Goal: Task Accomplishment & Management: Use online tool/utility

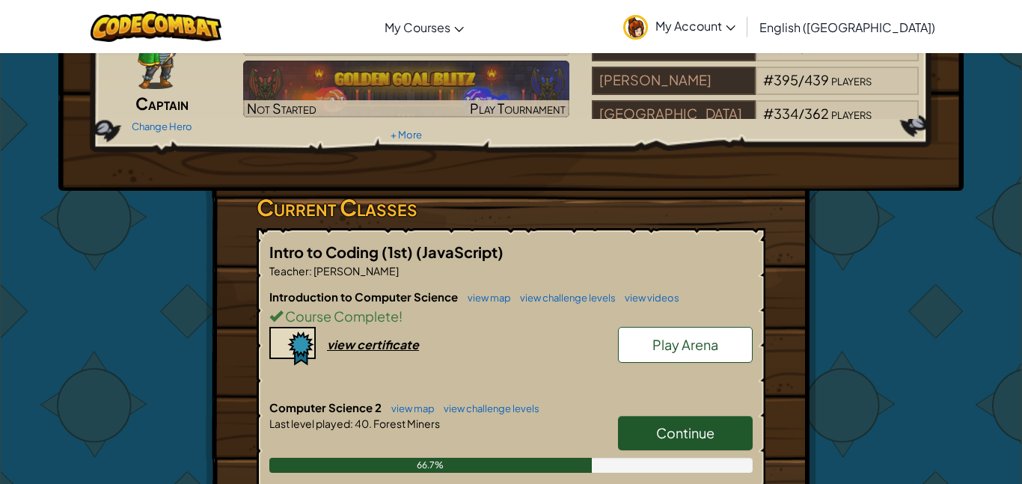
scroll to position [274, 0]
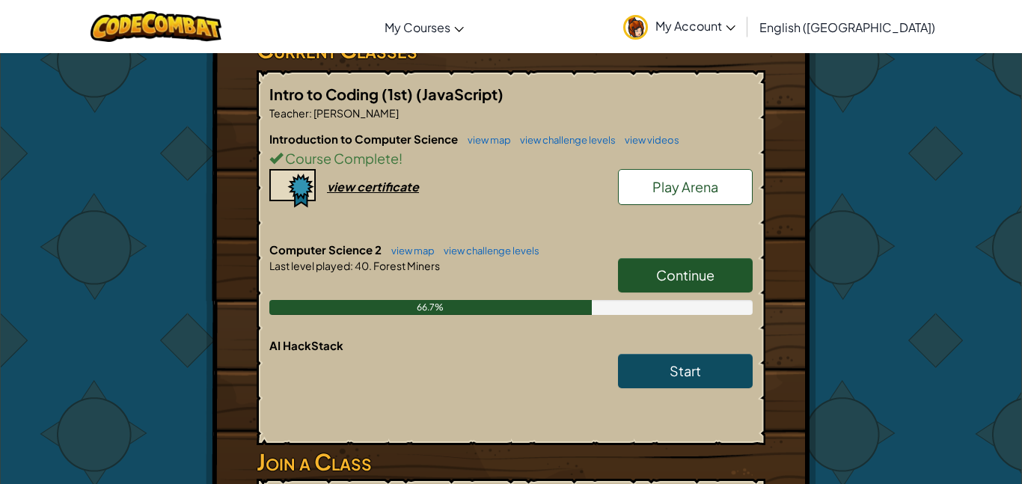
click at [684, 278] on span "Continue" at bounding box center [685, 274] width 58 height 17
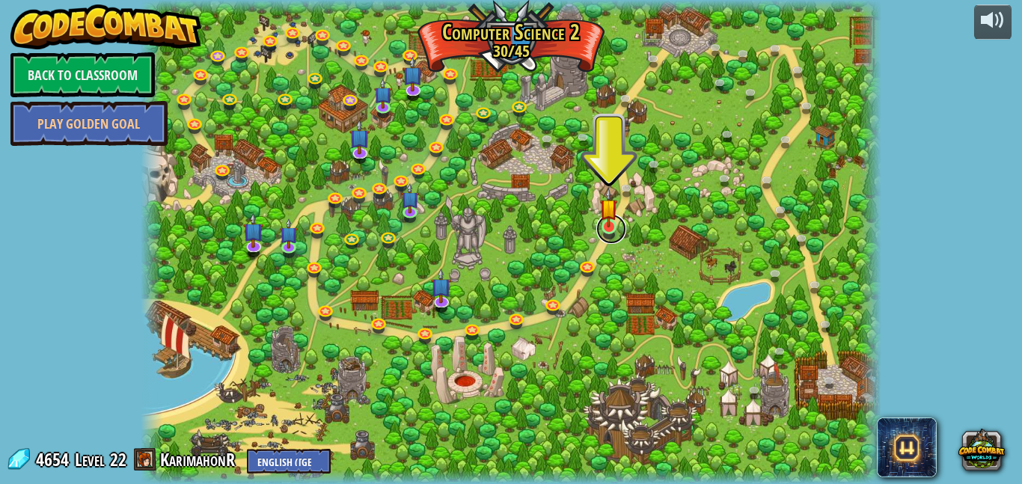
click at [622, 227] on link at bounding box center [611, 229] width 30 height 30
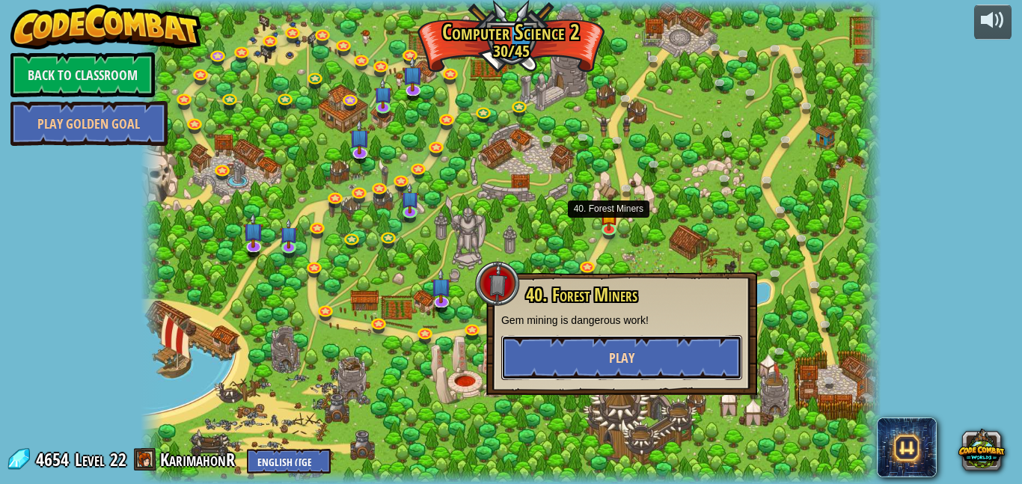
click at [658, 366] on button "Play" at bounding box center [621, 357] width 241 height 45
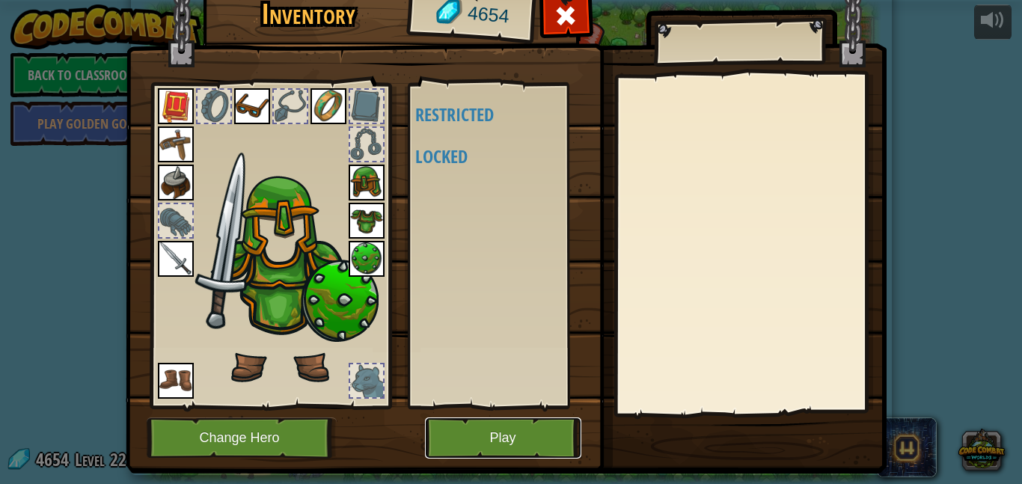
click at [540, 431] on button "Play" at bounding box center [503, 438] width 156 height 41
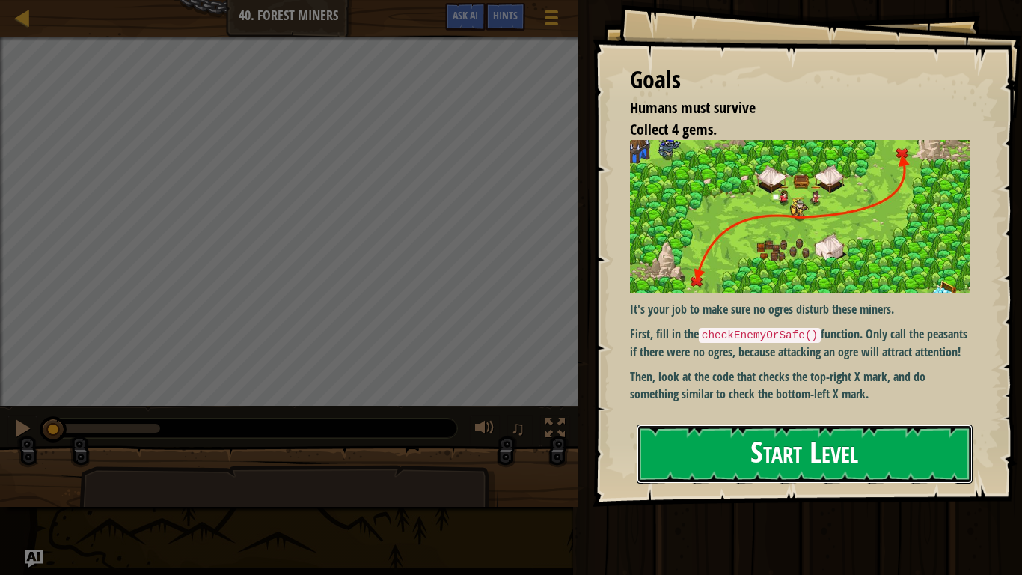
click at [724, 449] on button "Start Level" at bounding box center [805, 453] width 336 height 59
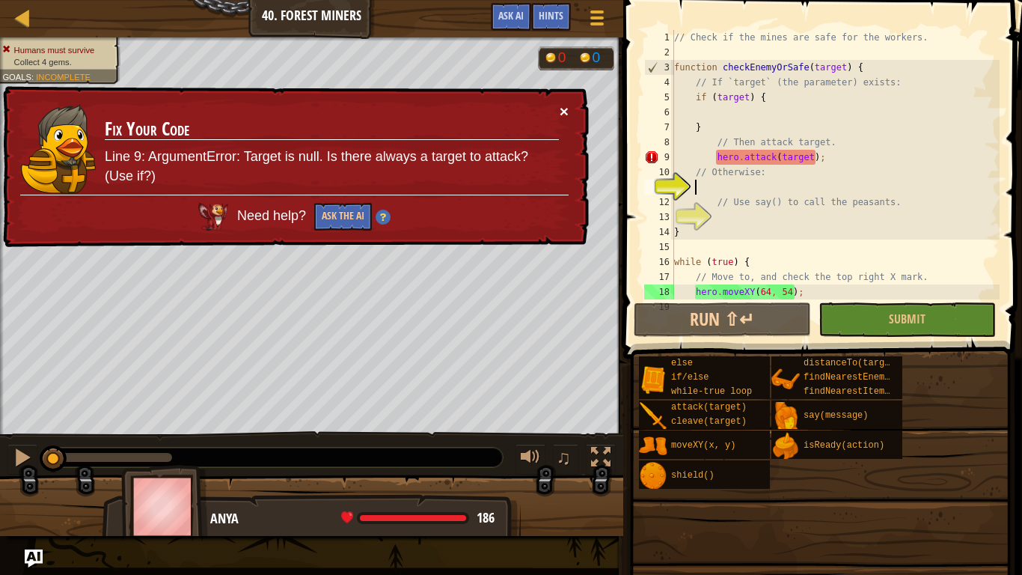
click at [566, 111] on button "×" at bounding box center [564, 111] width 9 height 16
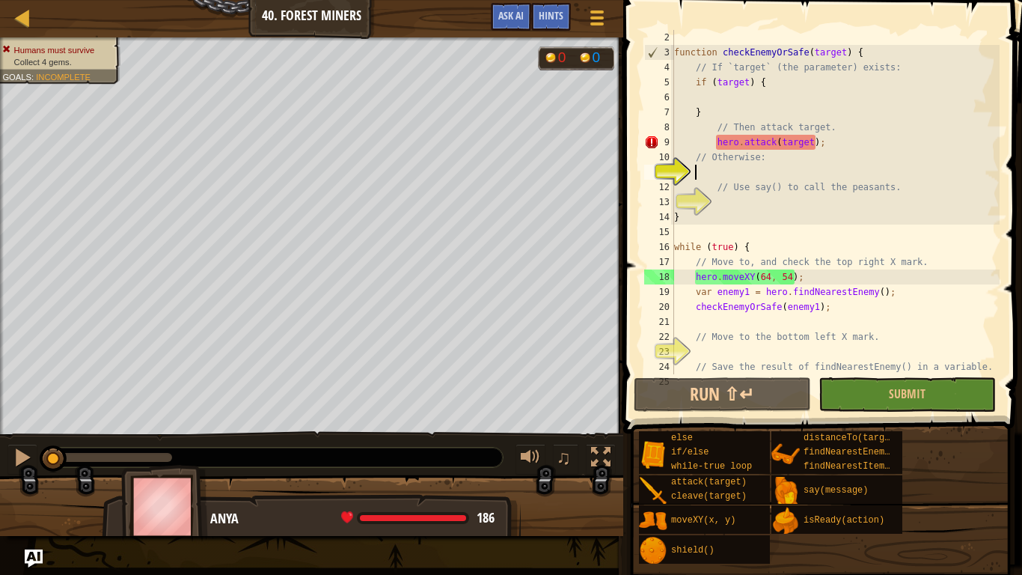
scroll to position [15, 0]
click at [733, 388] on button "Run ⇧↵" at bounding box center [722, 394] width 177 height 34
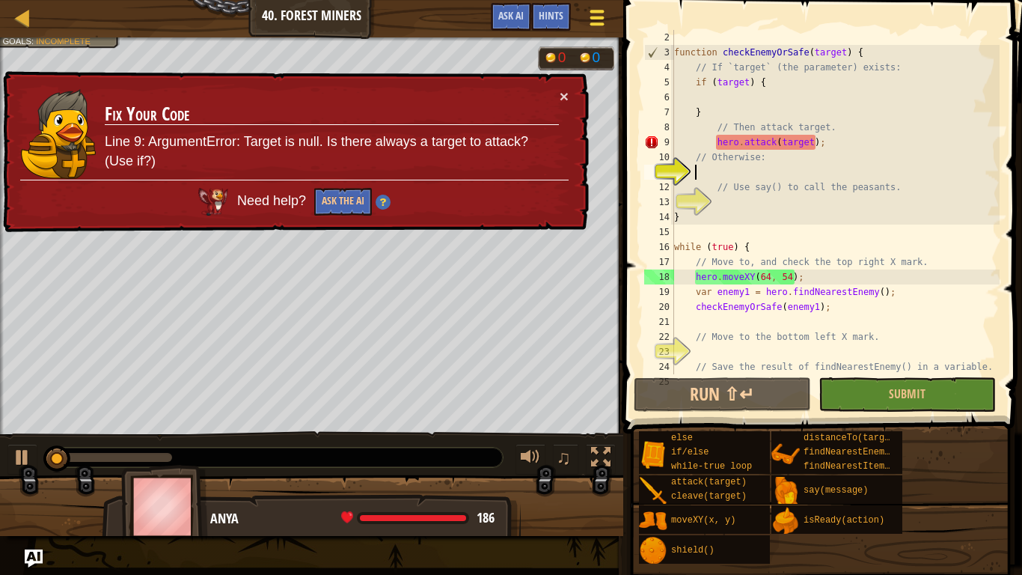
click at [598, 22] on div at bounding box center [597, 18] width 20 height 22
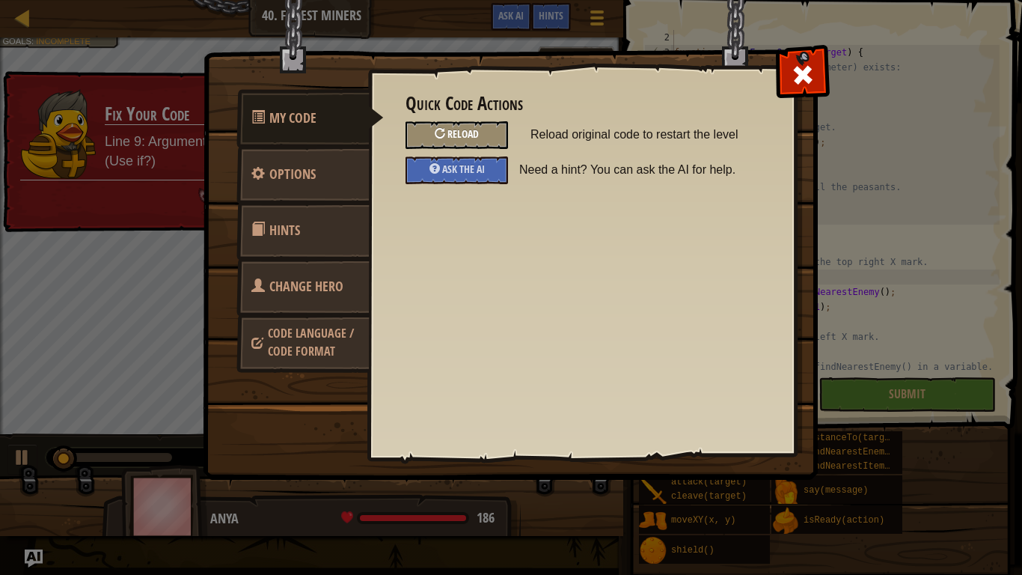
click at [493, 139] on div "Reload" at bounding box center [457, 135] width 103 height 28
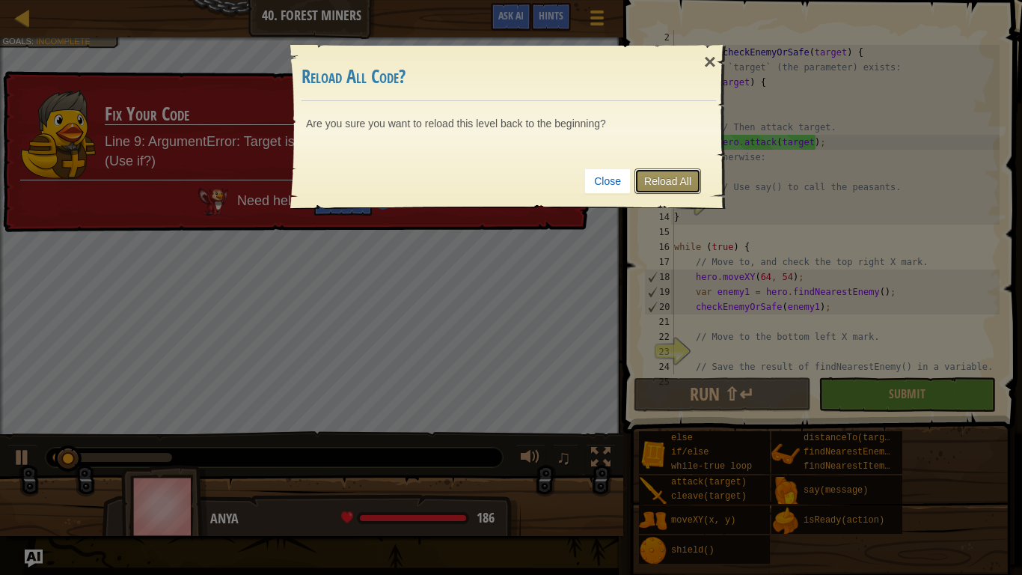
click at [673, 178] on link "Reload All" at bounding box center [667, 180] width 67 height 25
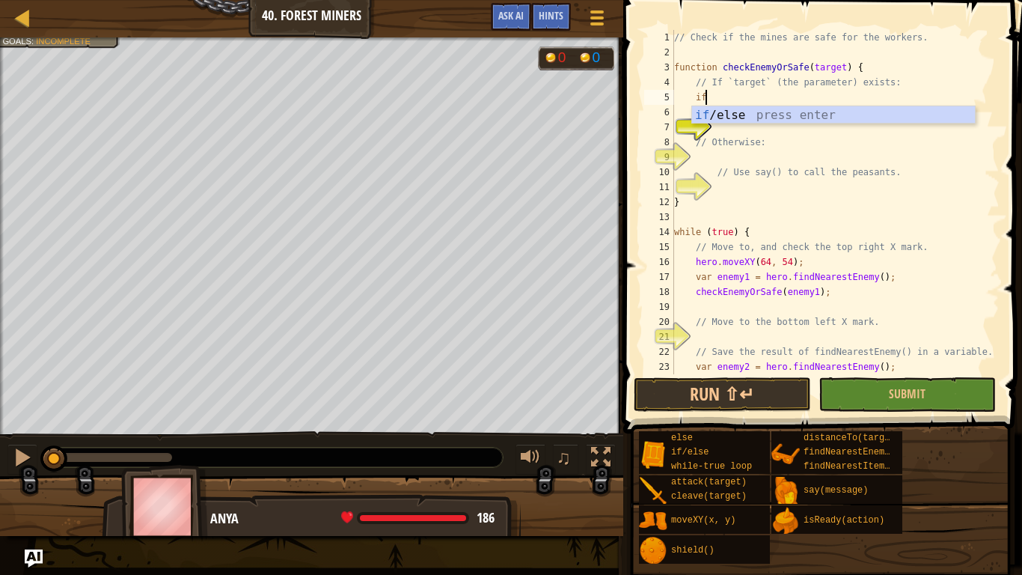
scroll to position [7, 4]
click at [792, 111] on div "if /else press enter" at bounding box center [833, 133] width 283 height 54
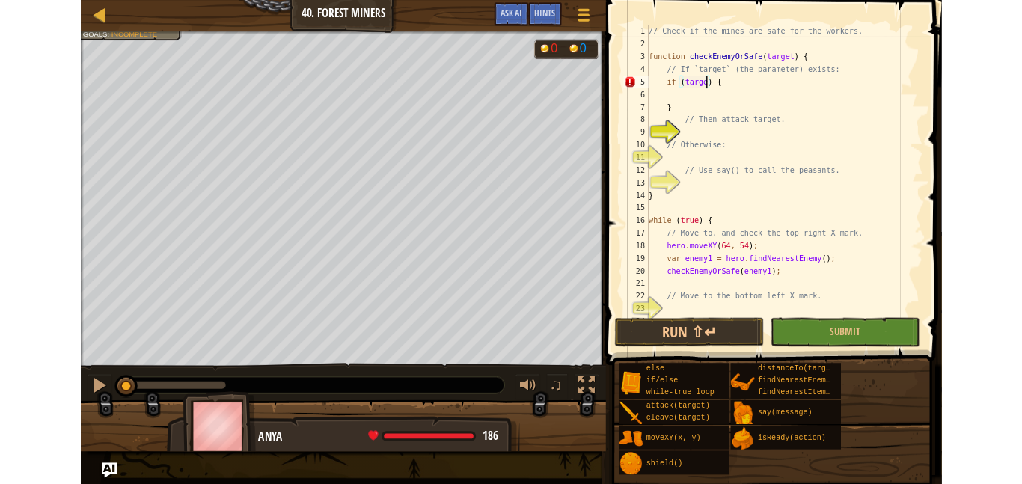
scroll to position [7, 10]
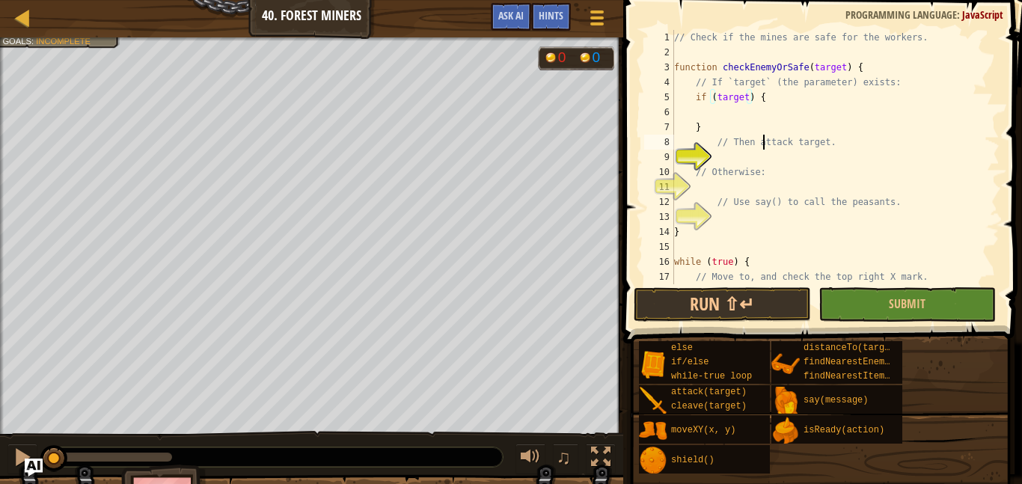
click at [762, 147] on div "// Check if the mines are safe for the workers. function checkEnemyOrSafe ( tar…" at bounding box center [835, 172] width 328 height 284
type textarea "// Then attack target."
click at [750, 156] on div "// Check if the mines are safe for the workers. function checkEnemyOrSafe ( tar…" at bounding box center [835, 172] width 328 height 284
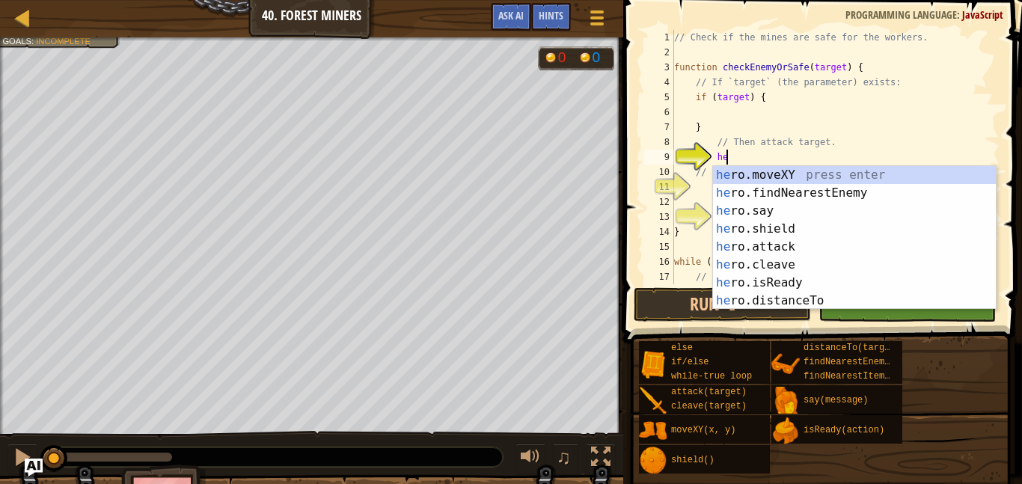
scroll to position [7, 7]
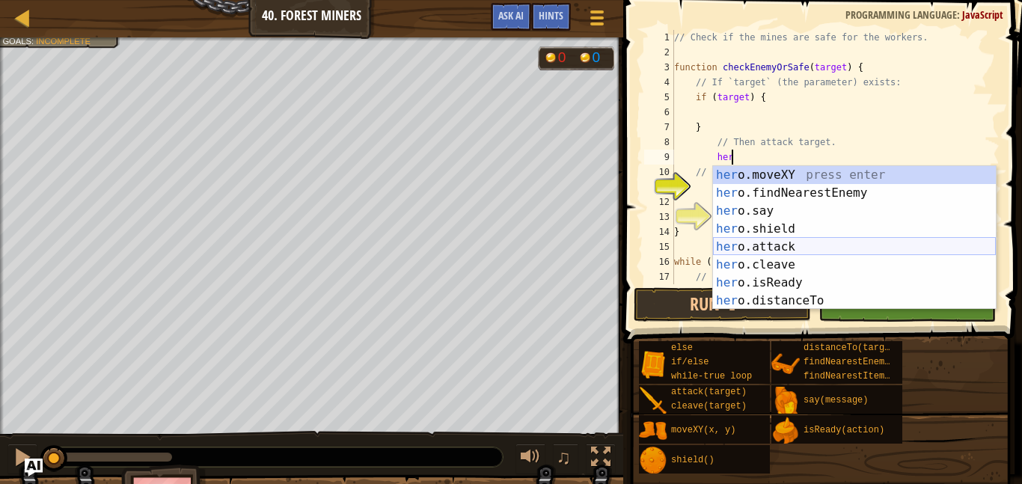
click at [908, 245] on div "her o.moveXY press enter her o.findNearestEnemy press enter her o.say press ent…" at bounding box center [854, 256] width 283 height 180
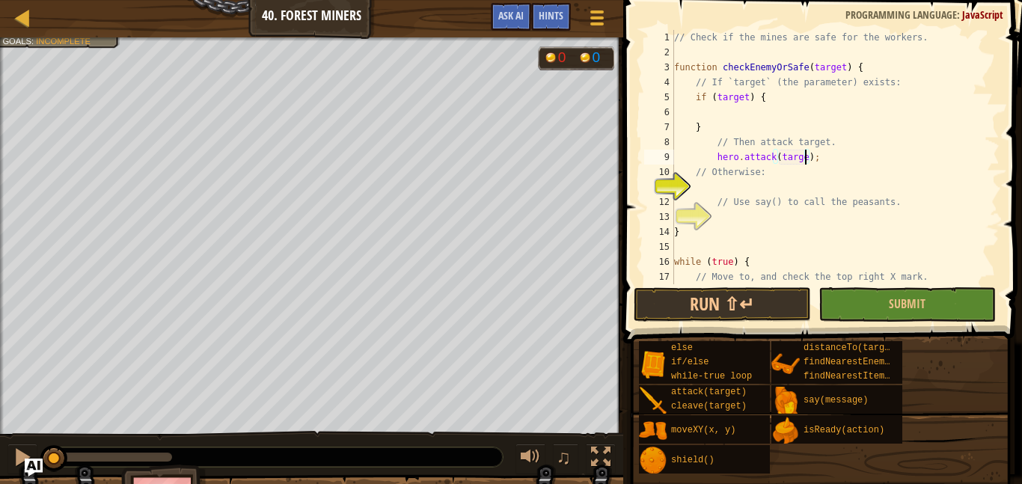
type textarea "hero.attack(target);"
click at [739, 185] on div "// Check if the mines are safe for the workers. function checkEnemyOrSafe ( tar…" at bounding box center [835, 172] width 328 height 284
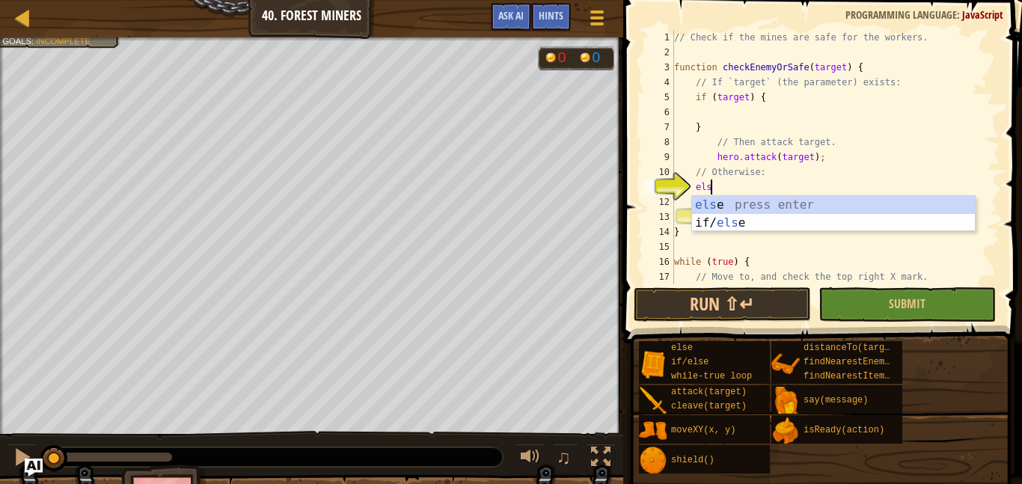
type textarea "else"
click at [791, 207] on div "else press enter if/ else press enter" at bounding box center [833, 232] width 283 height 72
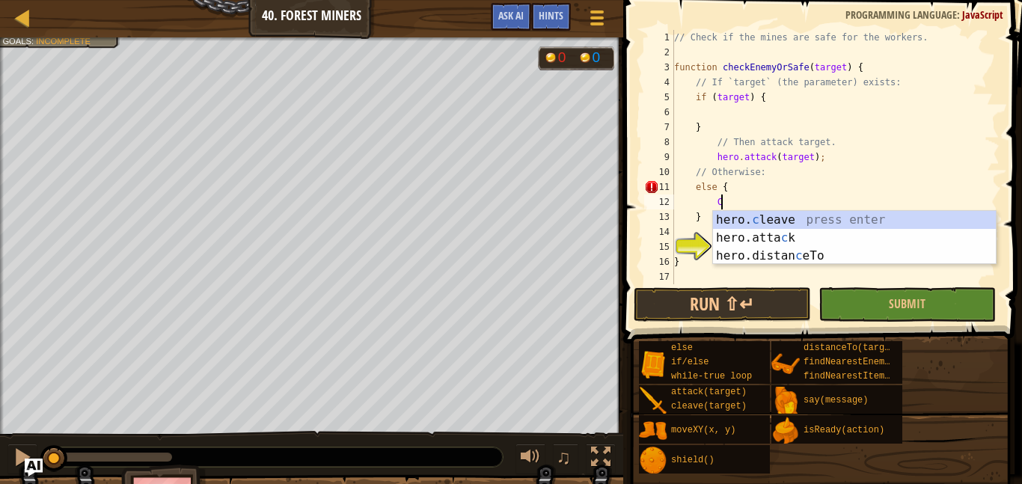
scroll to position [7, 7]
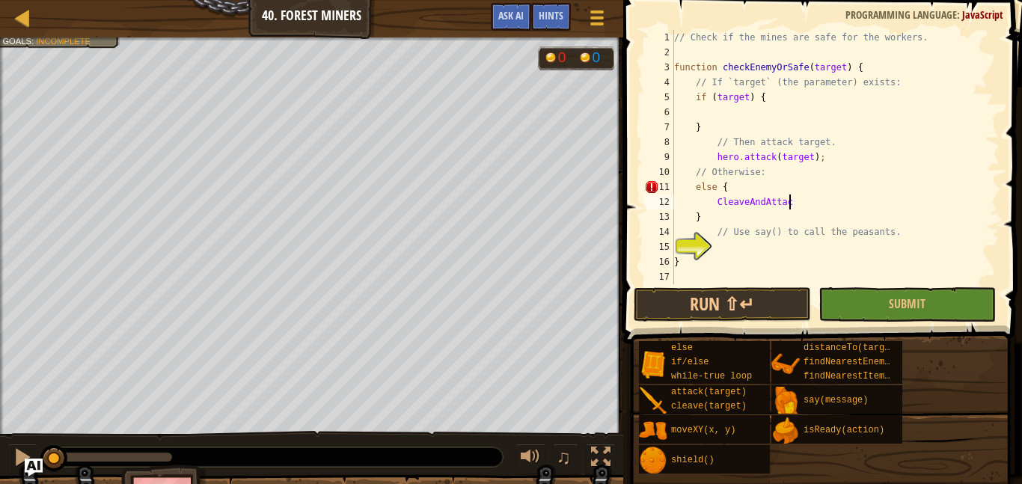
type textarea "CleaveAndAttack"
click at [717, 198] on div "// Check if the mines are safe for the workers. function checkEnemyOrSafe ( tar…" at bounding box center [835, 172] width 328 height 284
drag, startPoint x: 793, startPoint y: 199, endPoint x: 705, endPoint y: 204, distance: 88.4
click at [705, 204] on div "// Check if the mines are safe for the workers. function checkEnemyOrSafe ( tar…" at bounding box center [835, 172] width 328 height 284
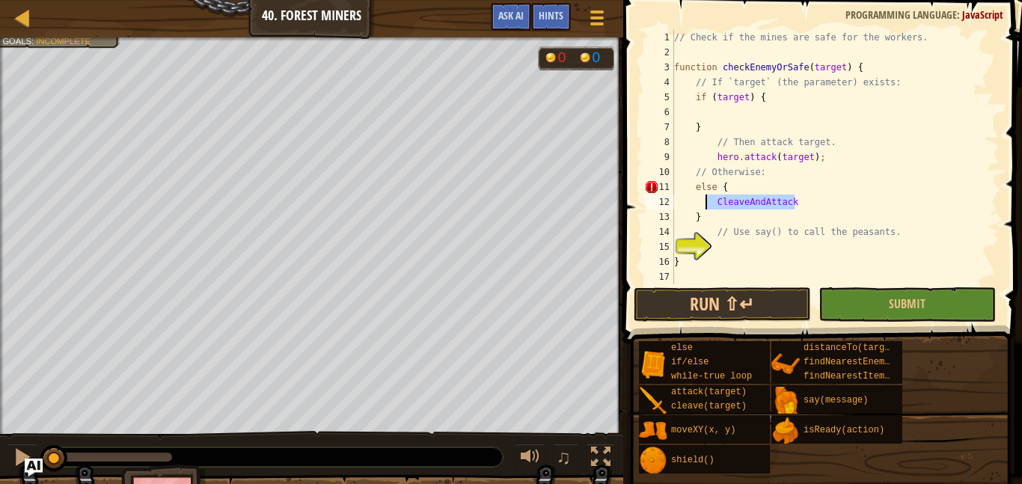
scroll to position [7, 4]
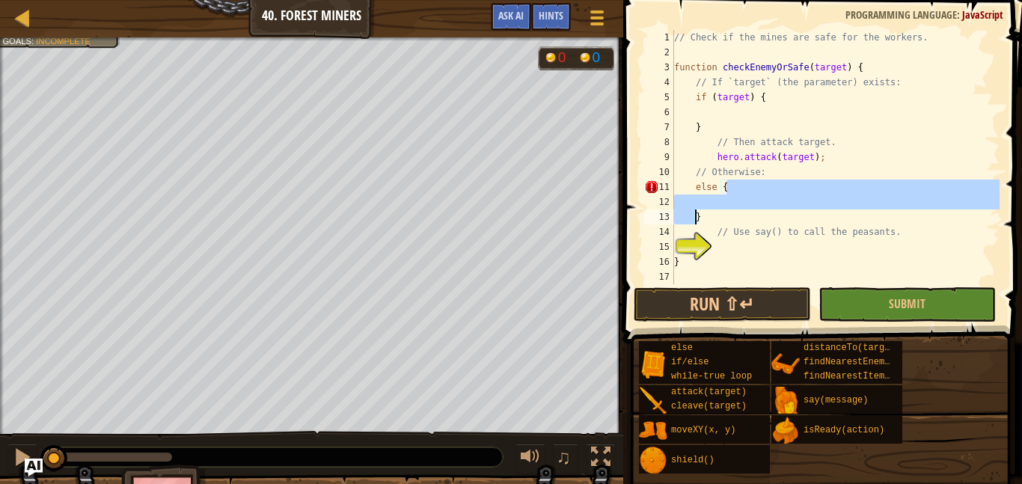
drag, startPoint x: 731, startPoint y: 185, endPoint x: 694, endPoint y: 216, distance: 48.3
click at [694, 216] on div "// Check if the mines are safe for the workers. function checkEnemyOrSafe ( tar…" at bounding box center [835, 172] width 328 height 284
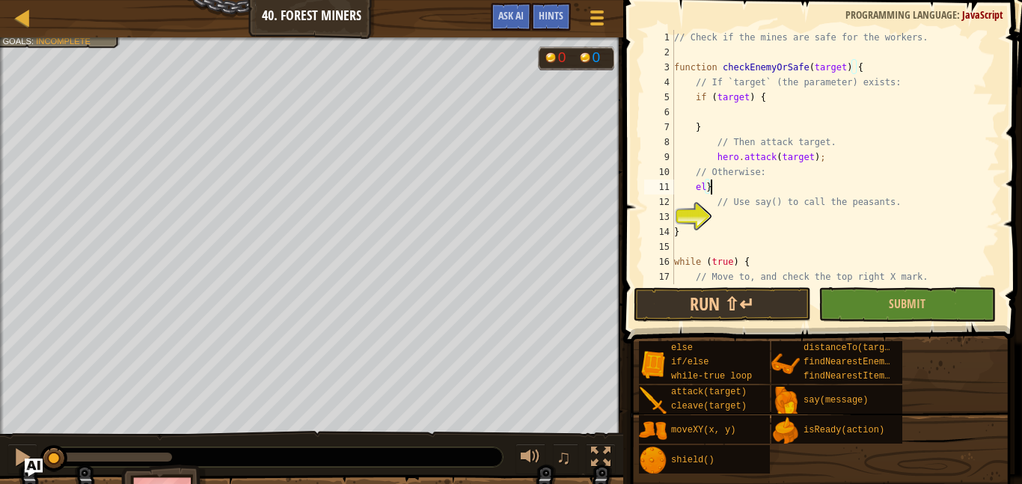
click at [712, 183] on div "// Check if the mines are safe for the workers. function checkEnemyOrSafe ( tar…" at bounding box center [835, 172] width 328 height 284
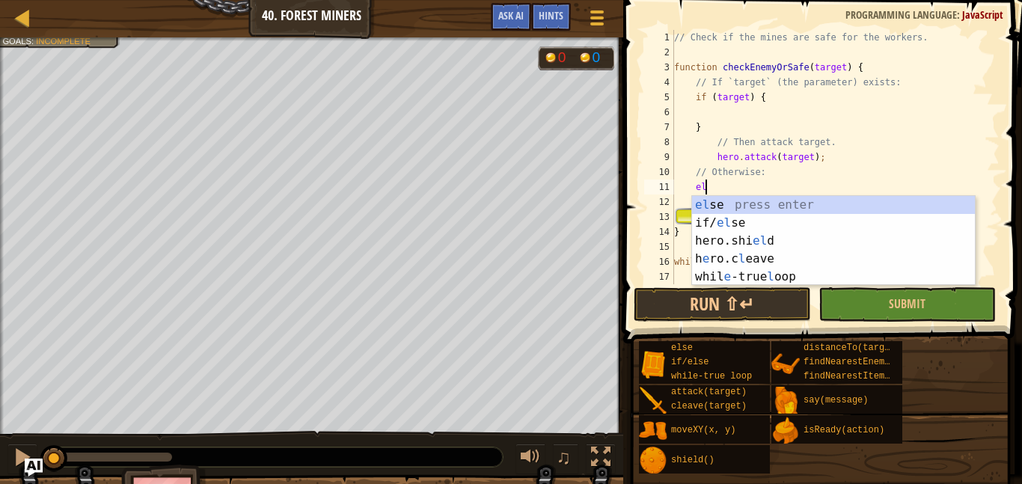
type textarea "e"
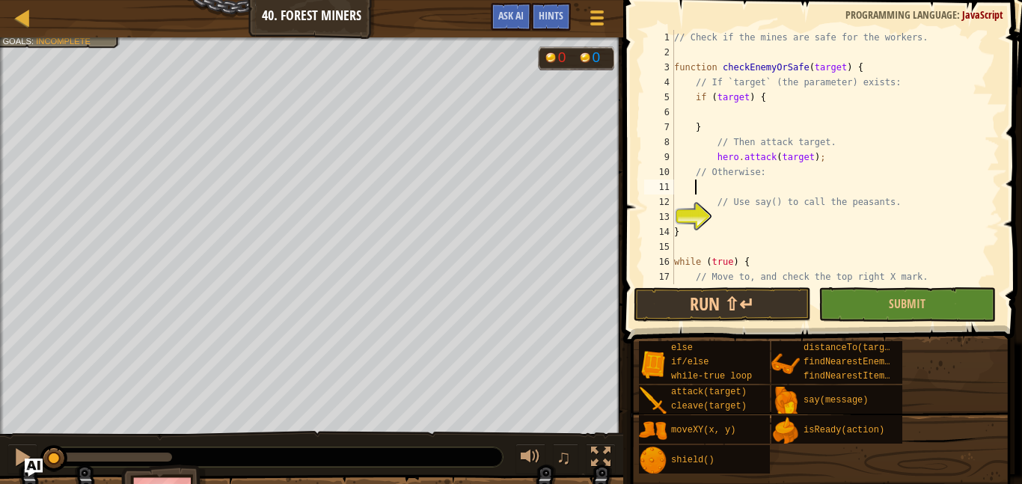
scroll to position [7, 2]
